Goal: Communication & Community: Answer question/provide support

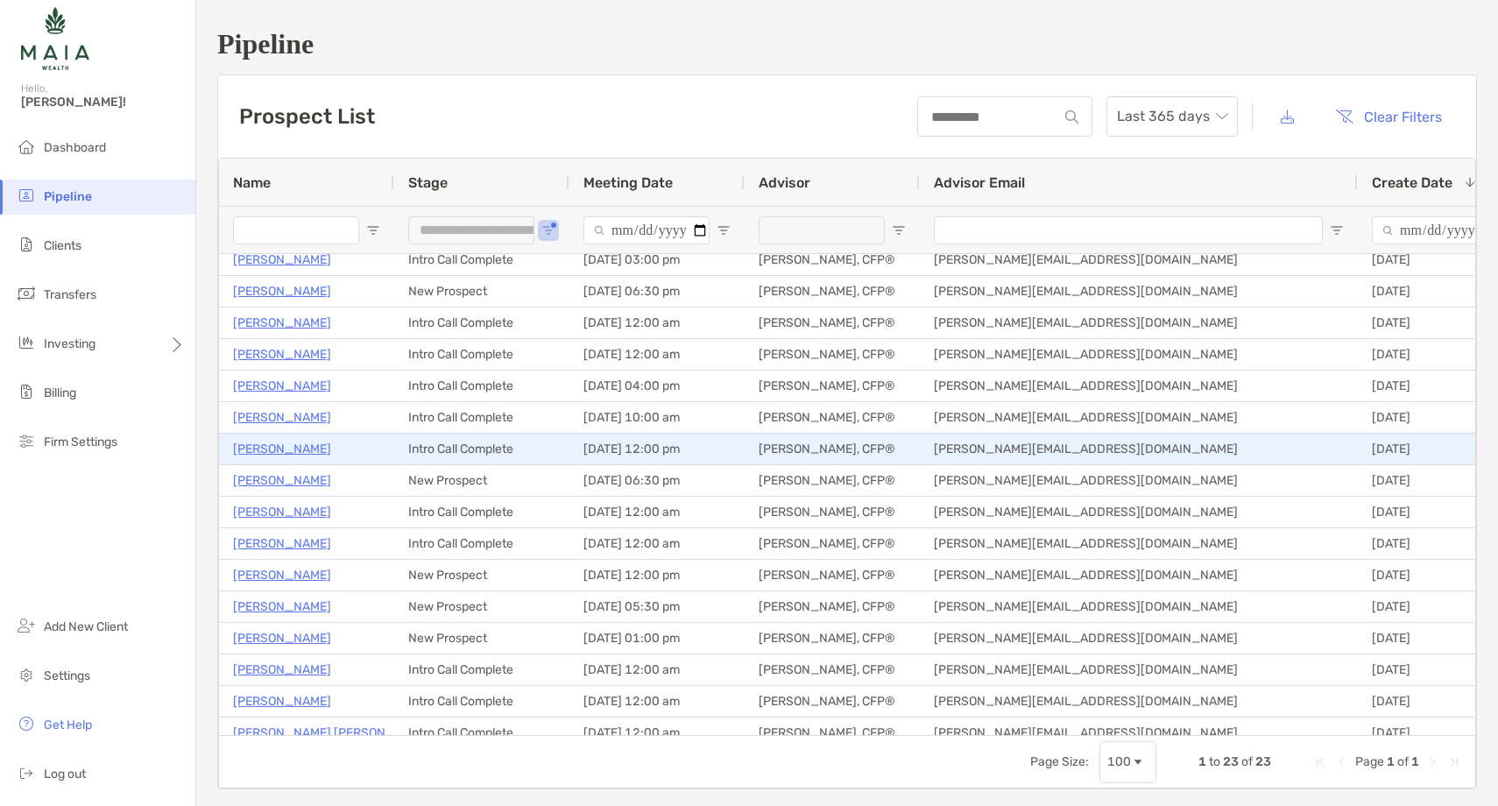
scroll to position [141, 0]
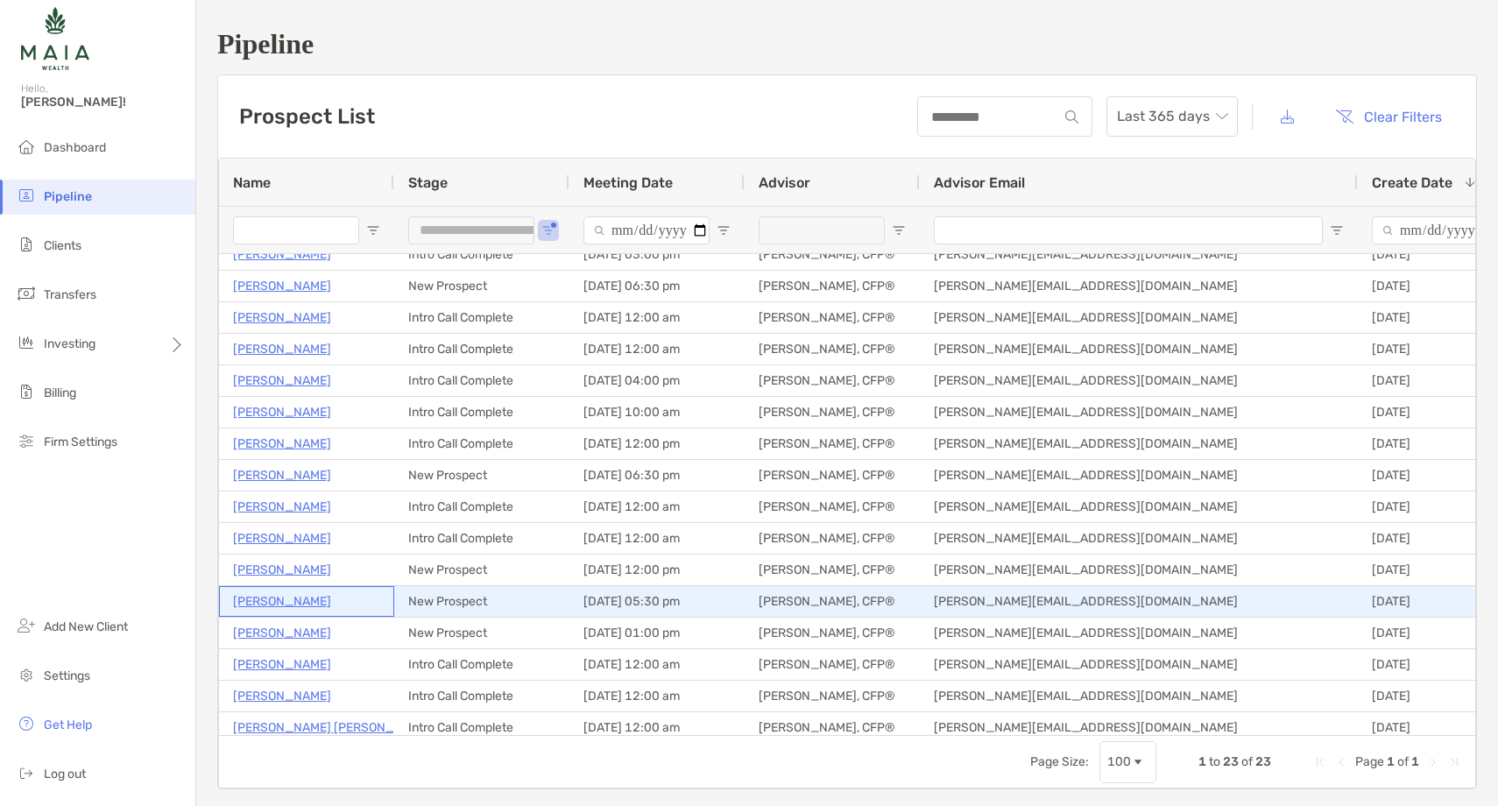
click at [283, 601] on p "[PERSON_NAME]" at bounding box center [282, 601] width 98 height 22
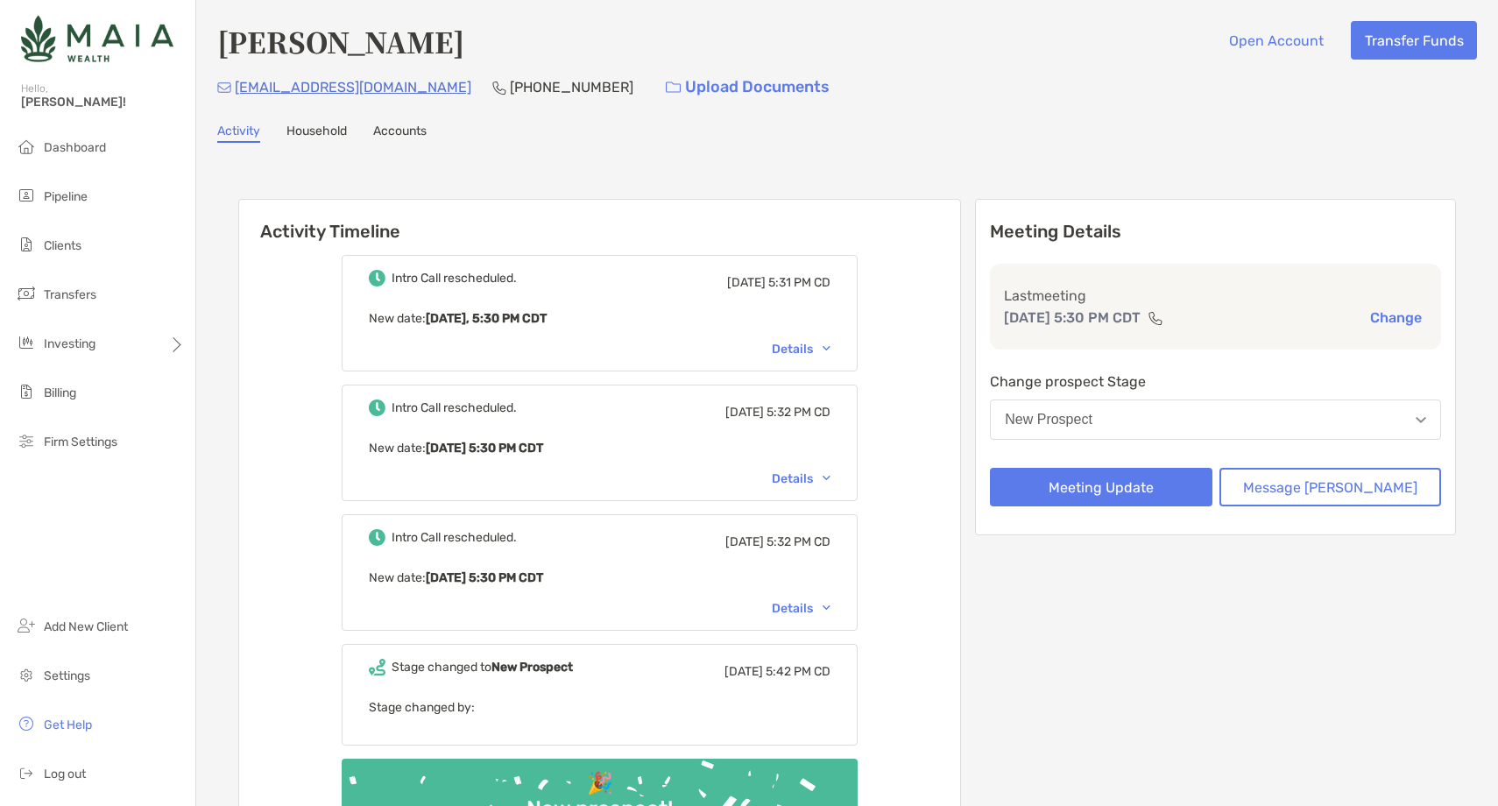
click at [1223, 414] on button "New Prospect" at bounding box center [1215, 419] width 451 height 40
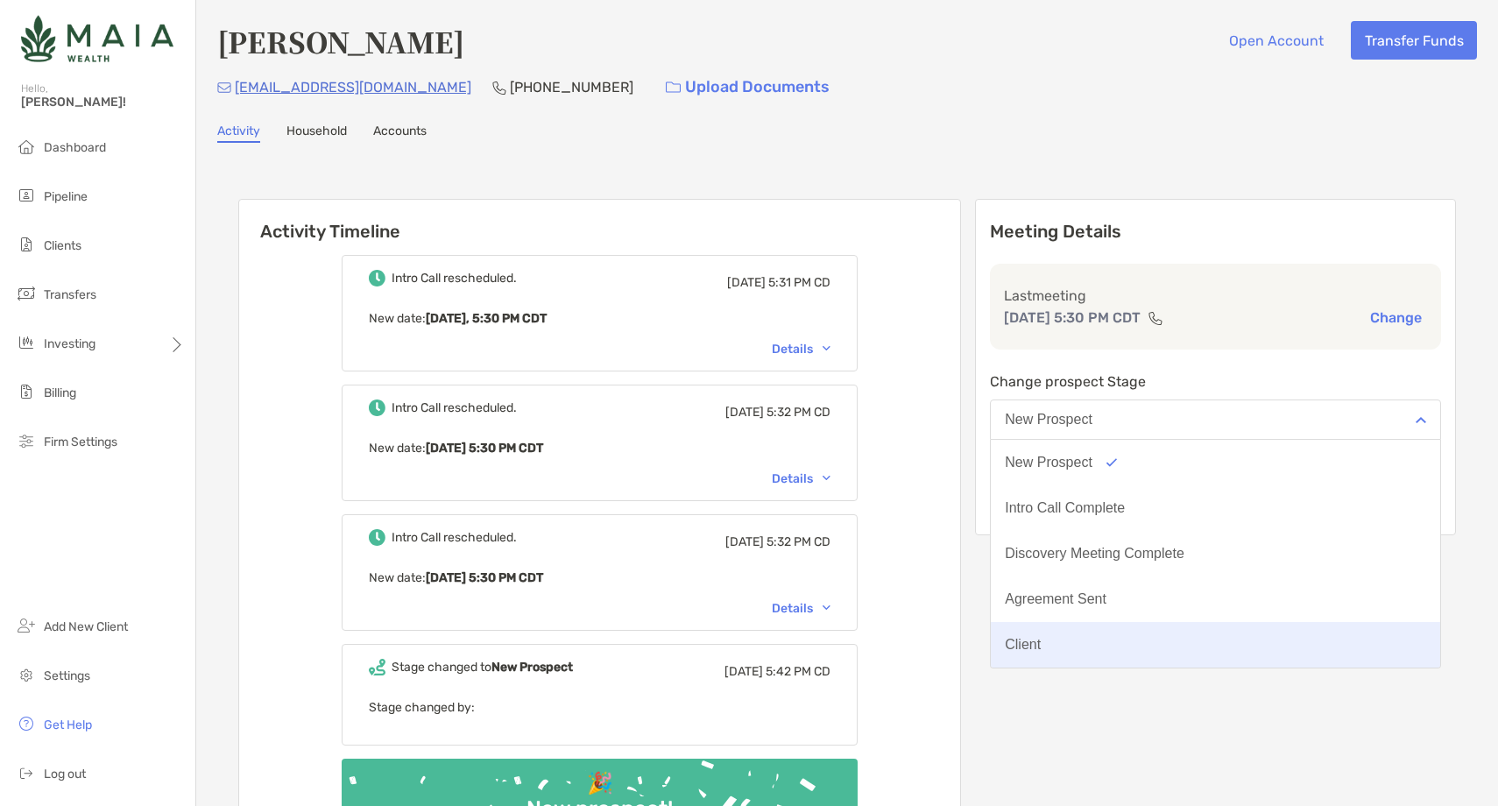
scroll to position [137, 0]
click at [1166, 626] on button "No Show" at bounding box center [1215, 645] width 449 height 46
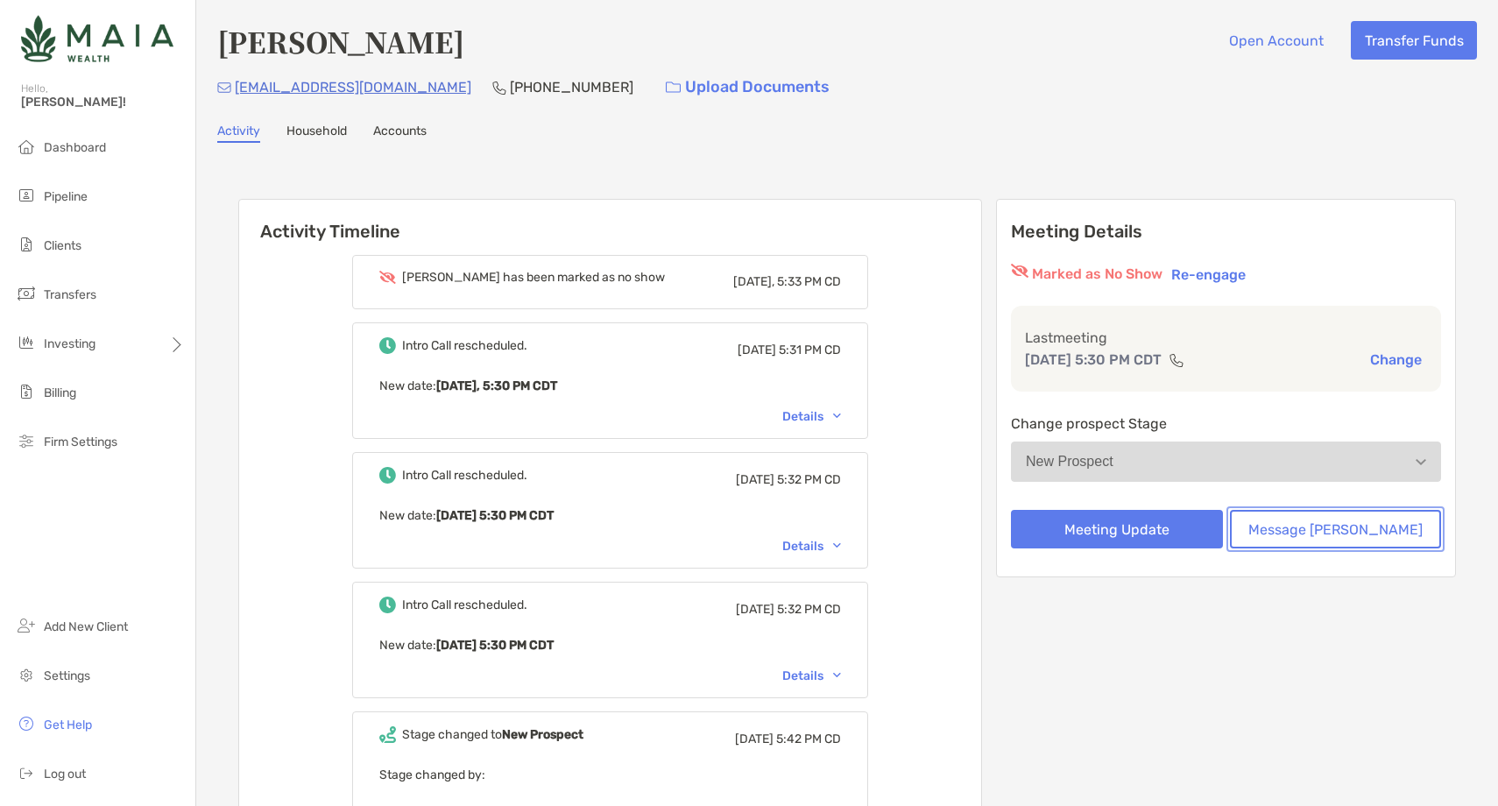
click at [1312, 540] on button "Message [PERSON_NAME]" at bounding box center [1336, 529] width 212 height 39
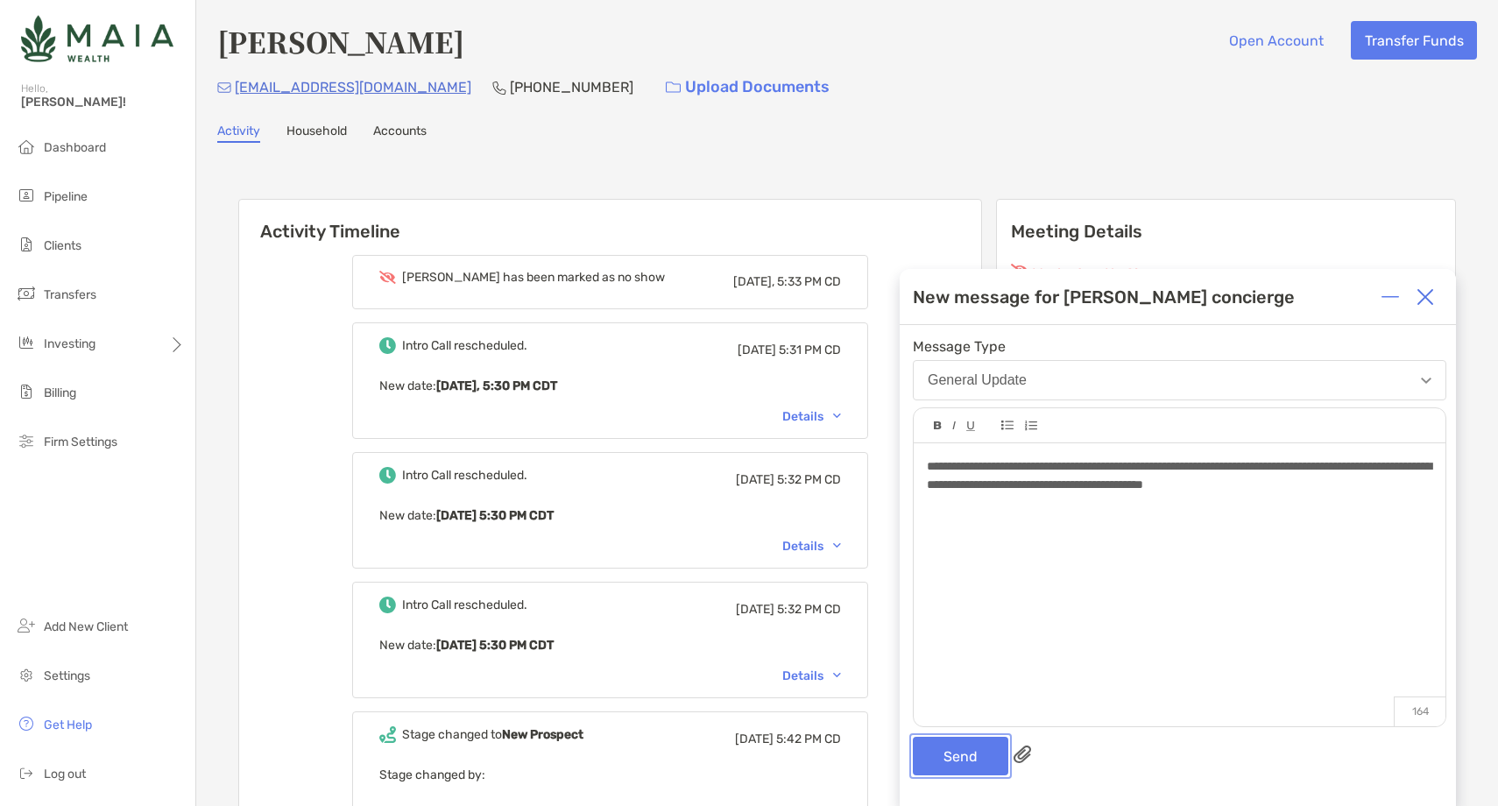
click at [969, 760] on button "Send" at bounding box center [960, 756] width 95 height 39
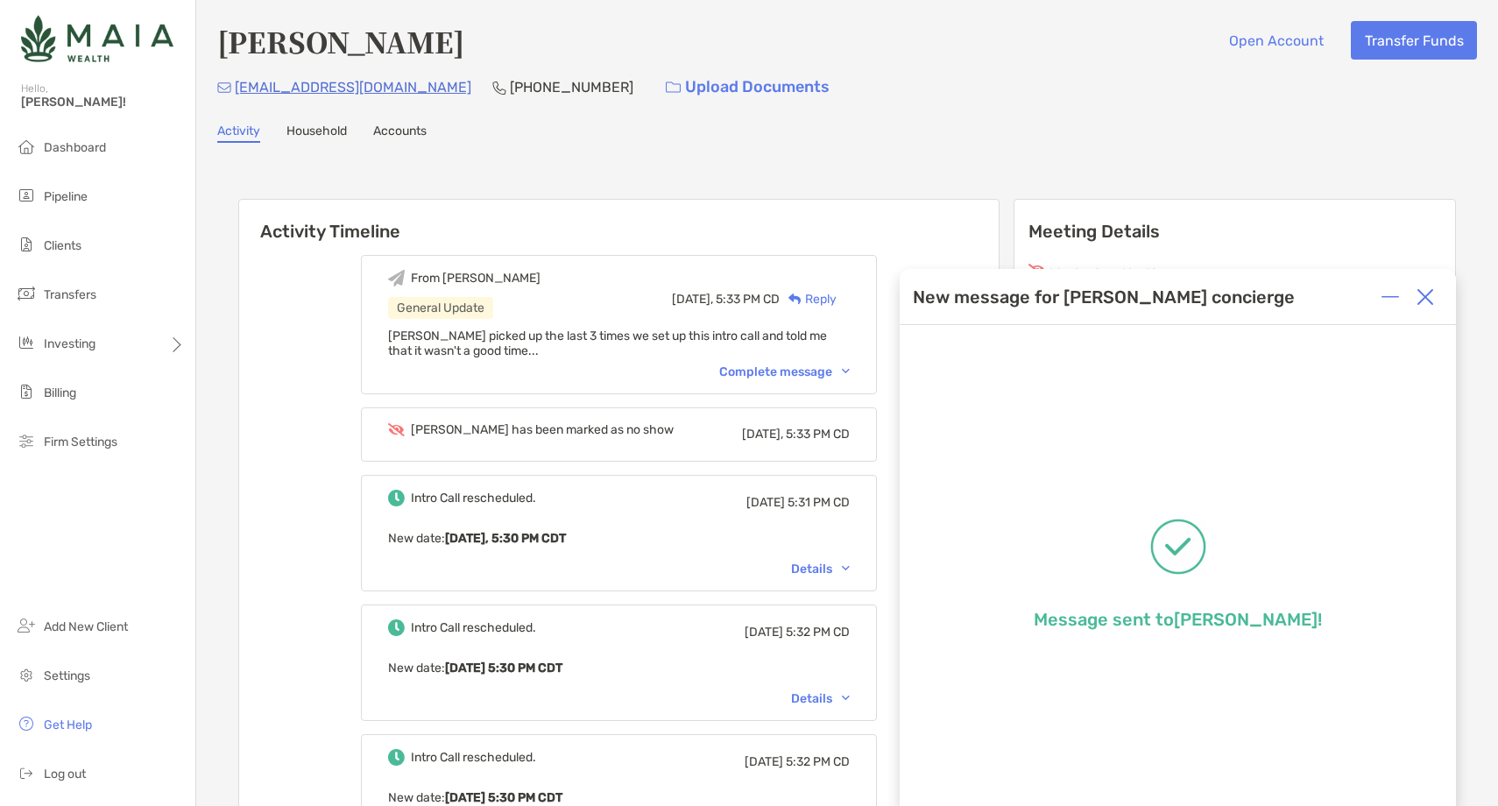
click at [1435, 302] on div at bounding box center [1425, 296] width 35 height 35
